Goal: Task Accomplishment & Management: Use online tool/utility

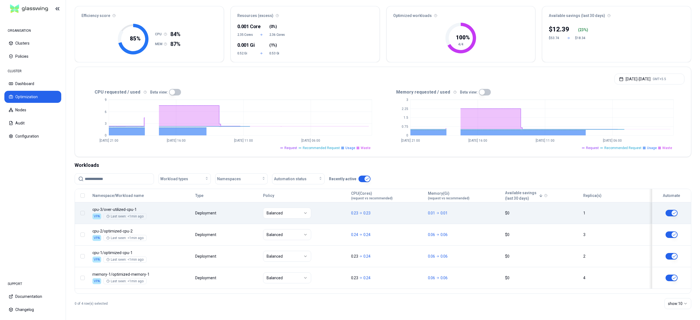
scroll to position [47, 0]
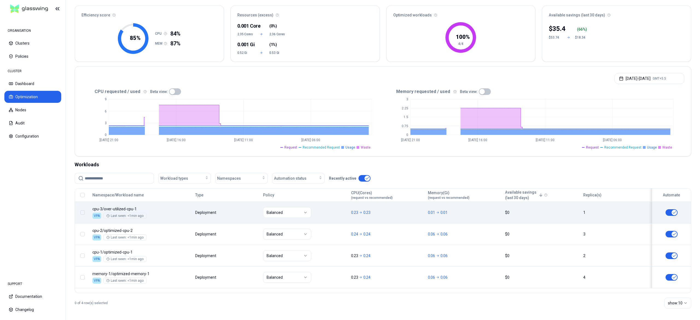
click at [168, 220] on body "ORGANISATION Clusters Policies CLUSTER Dashboard Optimization Nodes Audit Confi…" at bounding box center [350, 160] width 700 height 320
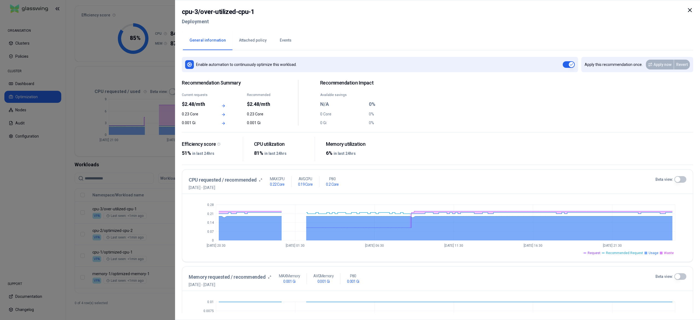
scroll to position [46, 0]
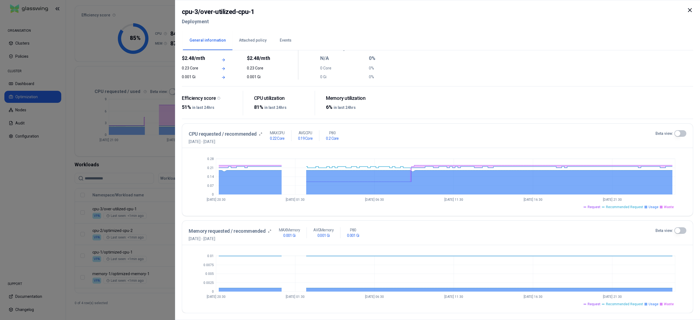
click at [679, 130] on button "Beta view:" at bounding box center [680, 133] width 12 height 7
click at [118, 206] on div at bounding box center [350, 160] width 700 height 320
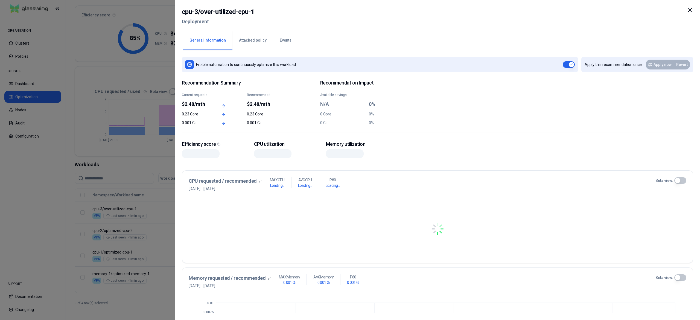
click at [155, 207] on div at bounding box center [350, 160] width 700 height 320
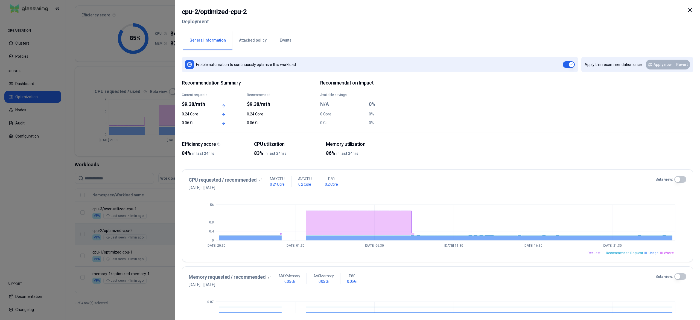
click at [126, 254] on div at bounding box center [350, 160] width 700 height 320
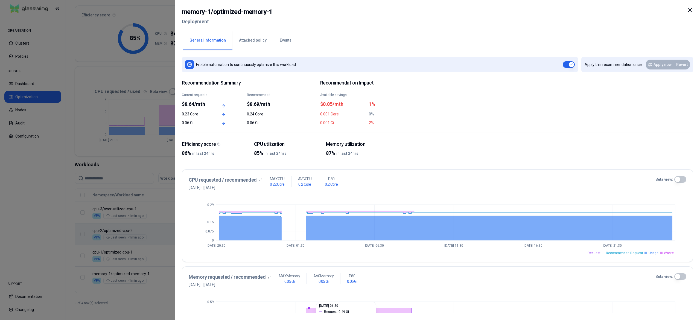
scroll to position [46, 0]
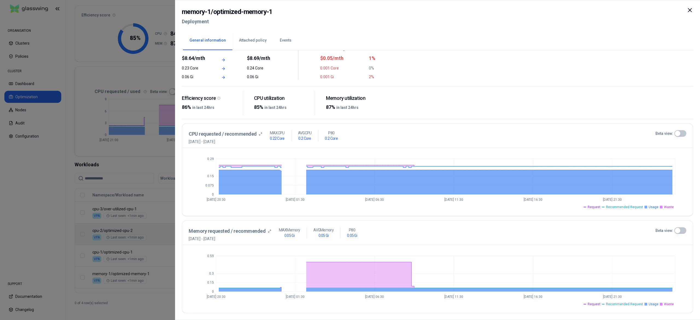
click at [55, 179] on div at bounding box center [350, 160] width 700 height 320
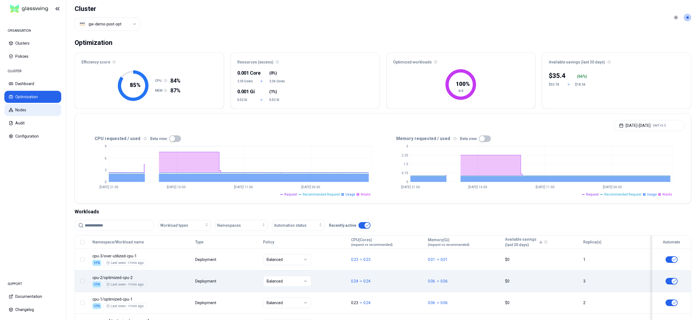
click at [37, 107] on button "Nodes" at bounding box center [32, 110] width 57 height 12
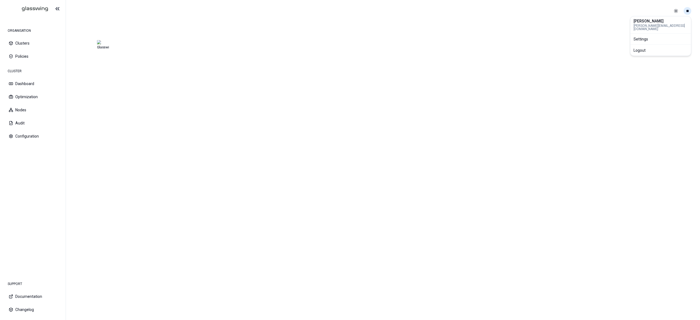
click at [687, 10] on html "ORGANISATION Clusters Policies CLUSTER Dashboard Optimization Nodes Audit Confi…" at bounding box center [350, 160] width 700 height 320
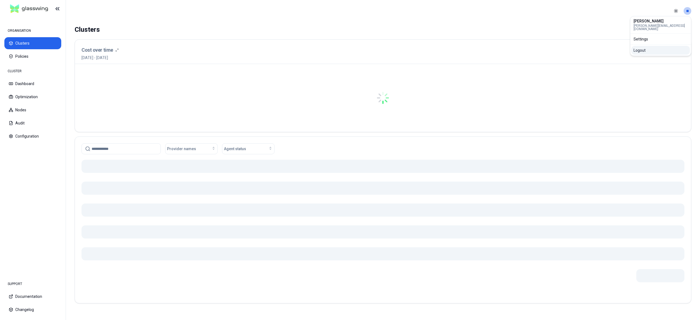
click at [652, 46] on div "Logout" at bounding box center [660, 50] width 58 height 9
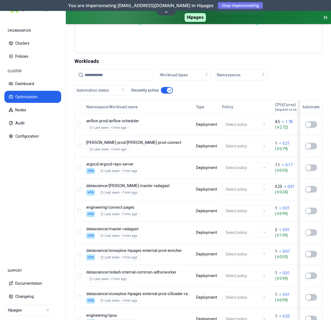
scroll to position [232, 0]
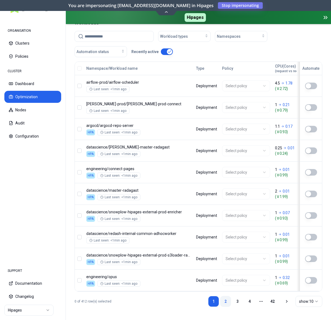
click at [224, 302] on link "2" at bounding box center [225, 301] width 11 height 11
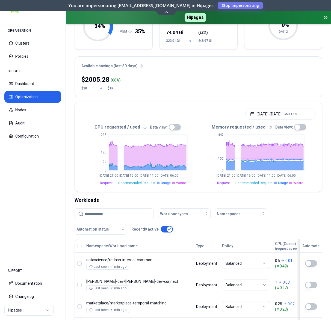
scroll to position [0, 0]
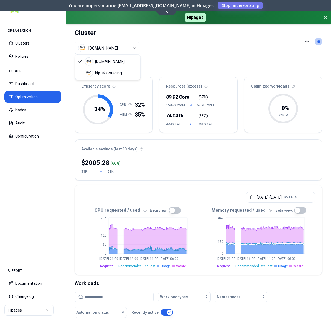
click at [114, 49] on html "ORGANISATION Clusters Policies CLUSTER Dashboard Optimization Nodes Audit Confi…" at bounding box center [165, 160] width 331 height 320
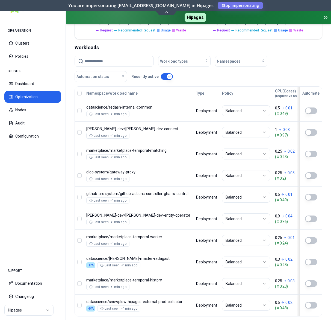
scroll to position [271, 0]
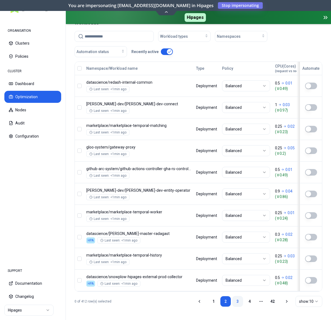
click at [239, 302] on link "3" at bounding box center [237, 301] width 11 height 11
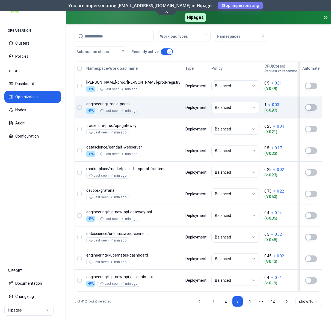
scroll to position [0, 102]
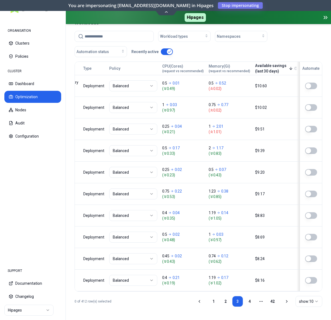
click at [255, 63] on button "Available savings (last 30 days)" at bounding box center [274, 68] width 38 height 11
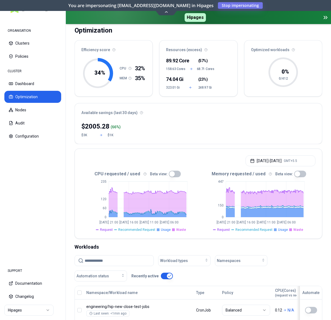
scroll to position [0, 0]
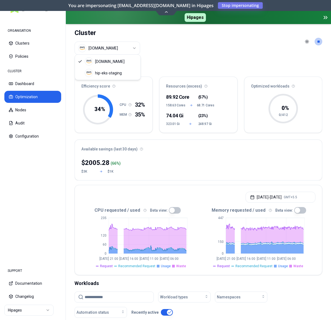
click at [107, 48] on html "ORGANISATION Clusters Policies CLUSTER Dashboard Optimization Nodes Audit Confi…" at bounding box center [165, 160] width 331 height 320
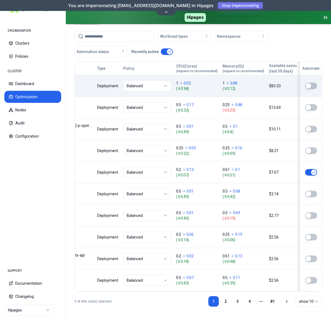
scroll to position [0, 102]
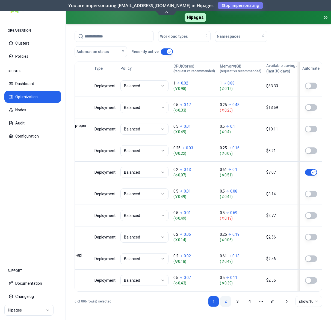
click at [223, 307] on link "2" at bounding box center [225, 301] width 11 height 11
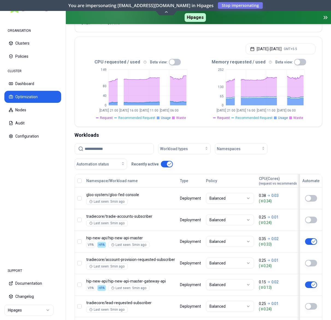
scroll to position [261, 0]
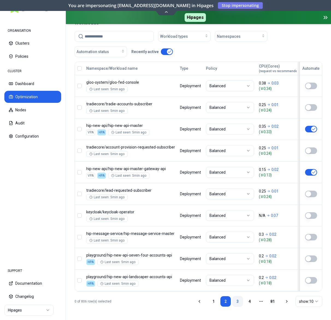
click at [238, 307] on link "3" at bounding box center [237, 301] width 11 height 11
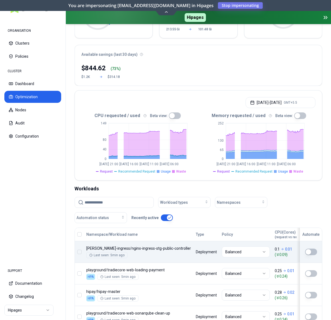
scroll to position [0, 0]
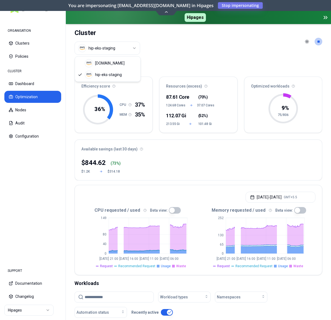
click at [118, 52] on html "ORGANISATION Clusters Policies CLUSTER Dashboard Optimization Nodes Audit Confi…" at bounding box center [165, 160] width 331 height 320
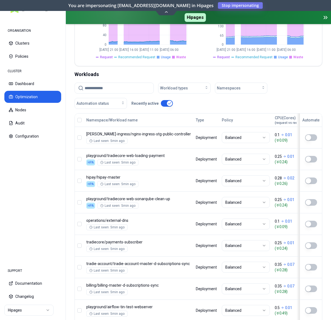
scroll to position [210, 0]
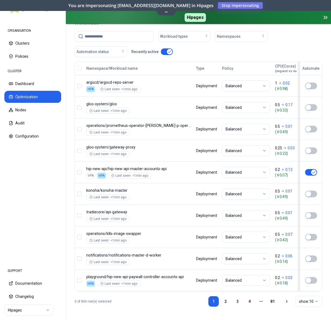
scroll to position [272, 0]
click at [285, 303] on icon at bounding box center [287, 301] width 4 height 4
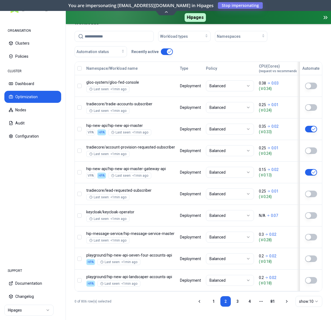
click at [285, 303] on icon at bounding box center [287, 301] width 4 height 4
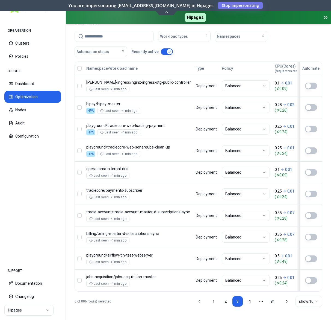
click at [285, 303] on icon at bounding box center [287, 301] width 4 height 4
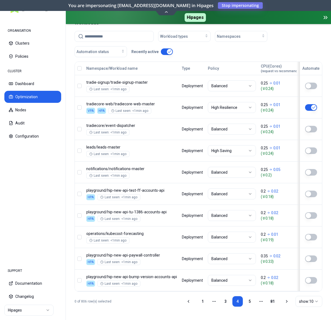
click at [285, 303] on icon at bounding box center [287, 301] width 4 height 4
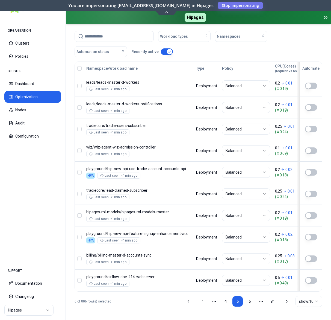
click at [285, 303] on icon at bounding box center [287, 301] width 4 height 4
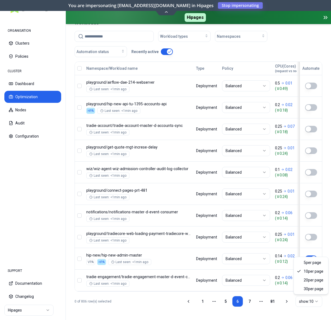
click at [306, 302] on html "ORGANISATION Clusters Policies CLUSTER Dashboard Optimization Nodes Audit Confi…" at bounding box center [165, 160] width 331 height 320
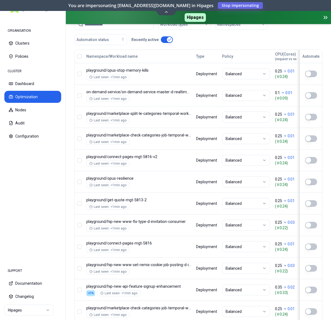
click at [0, 0] on span "Stop impersonating" at bounding box center [0, 0] width 0 height 0
